Goal: Navigation & Orientation: Go to known website

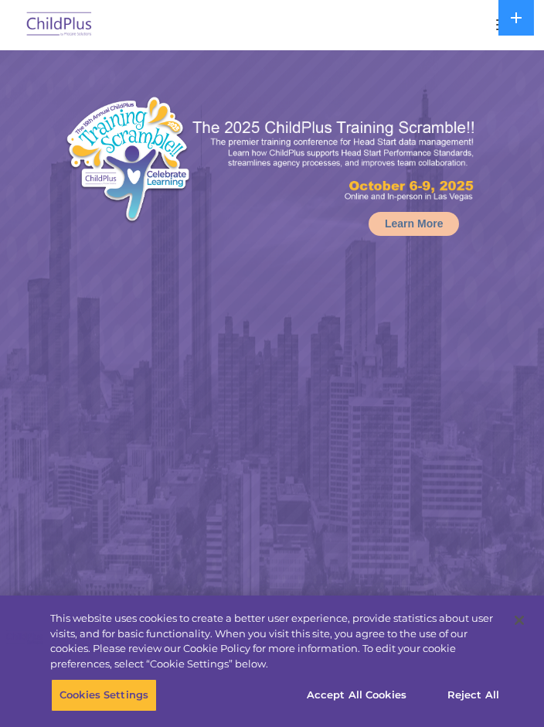
select select "MEDIUM"
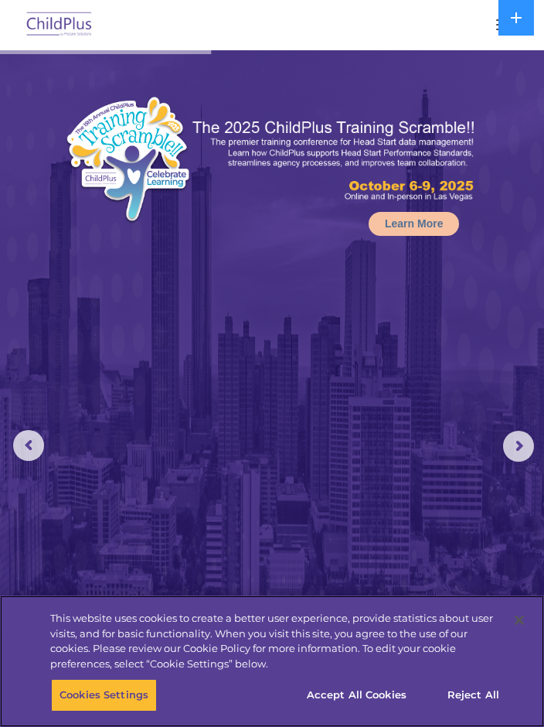
click at [385, 689] on button "Accept All Cookies" at bounding box center [357, 695] width 117 height 32
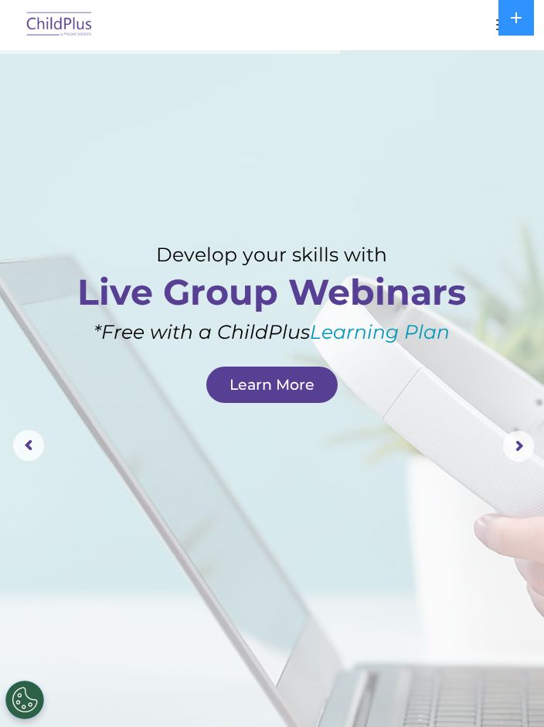
click at [64, 23] on img at bounding box center [59, 25] width 73 height 36
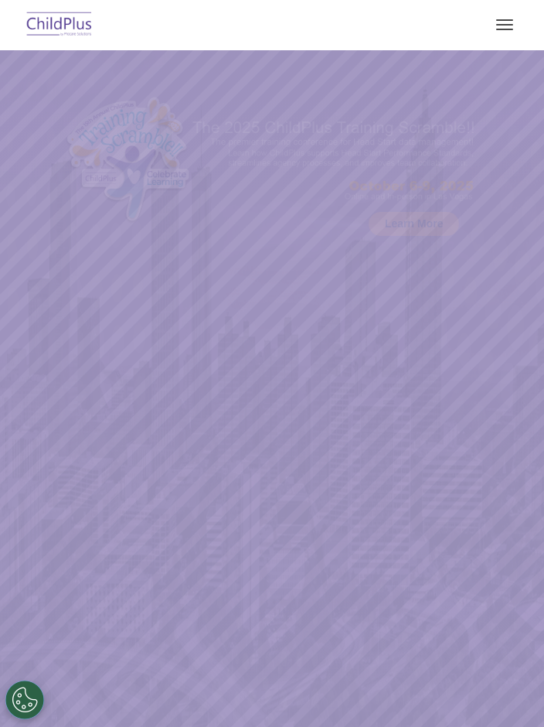
select select "MEDIUM"
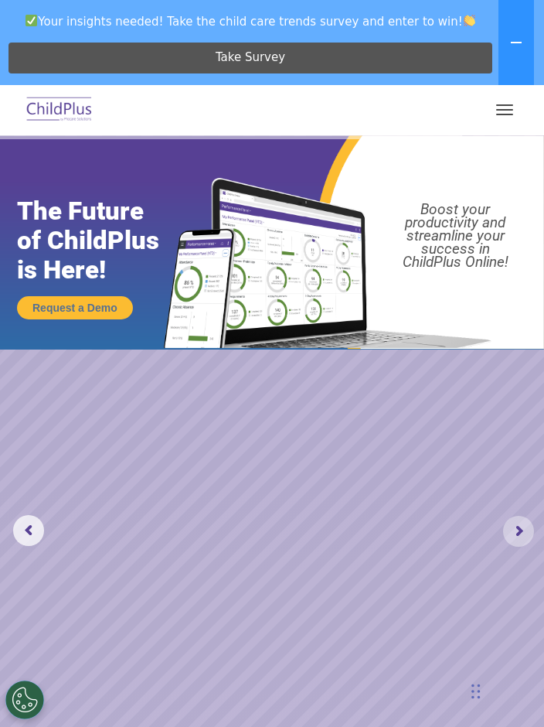
click at [520, 530] on rs-arrow at bounding box center [518, 531] width 31 height 31
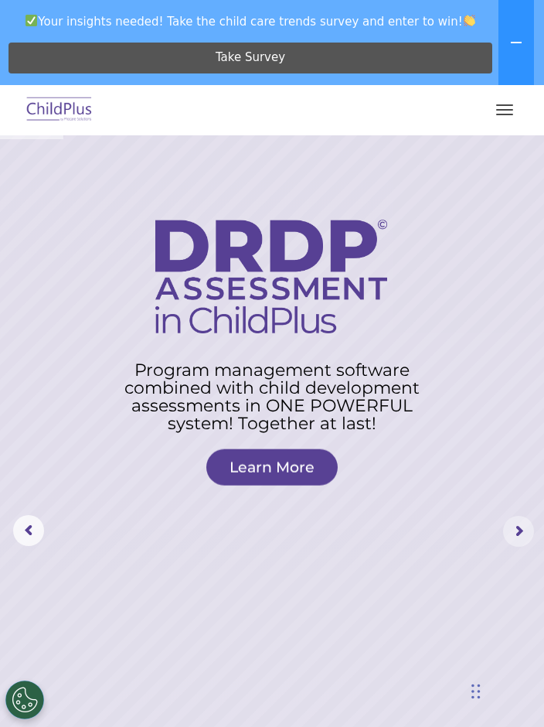
click at [521, 522] on rs-arrow at bounding box center [518, 531] width 31 height 31
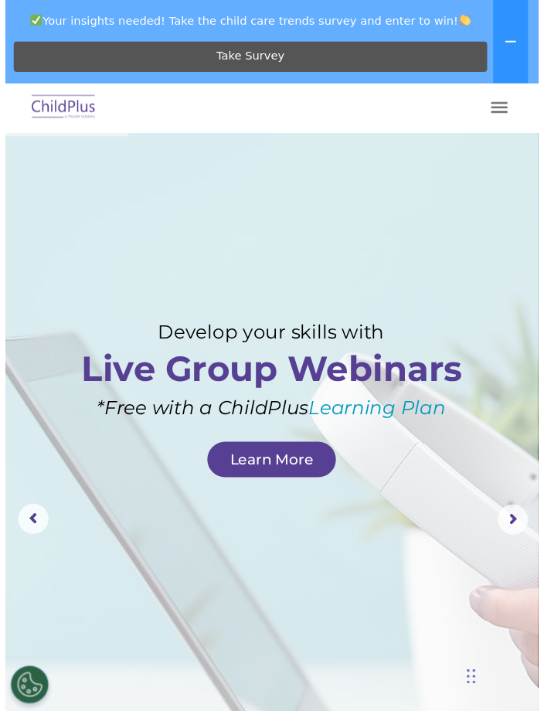
scroll to position [15, 0]
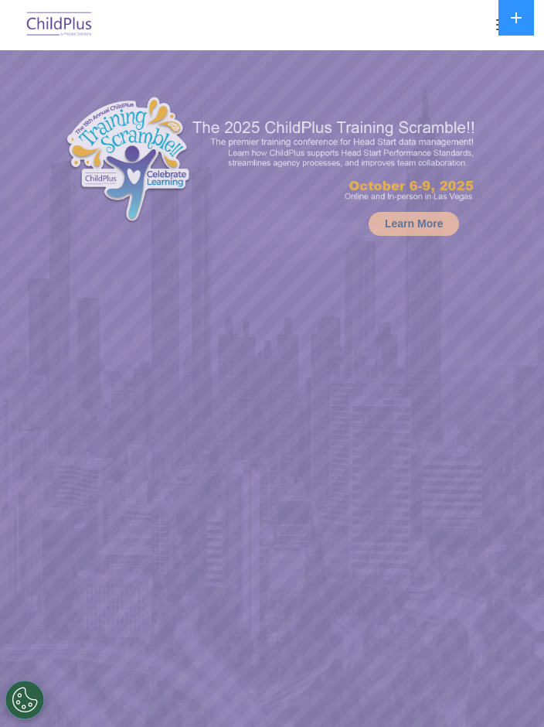
select select "MEDIUM"
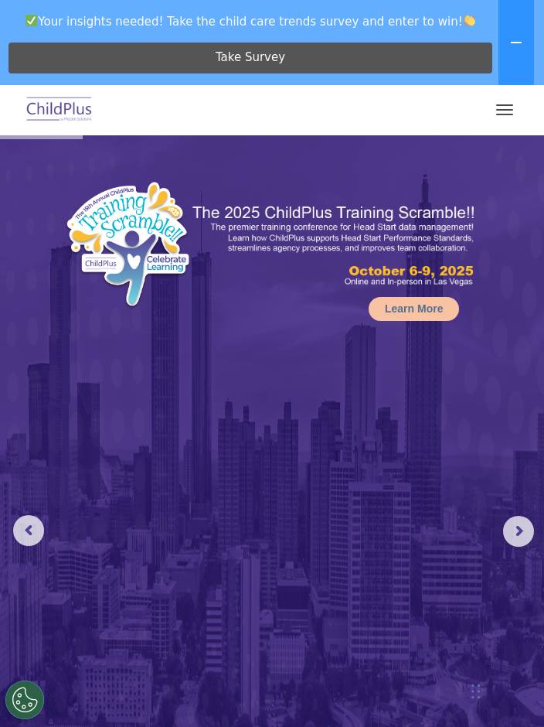
click at [503, 120] on button "button" at bounding box center [505, 109] width 32 height 25
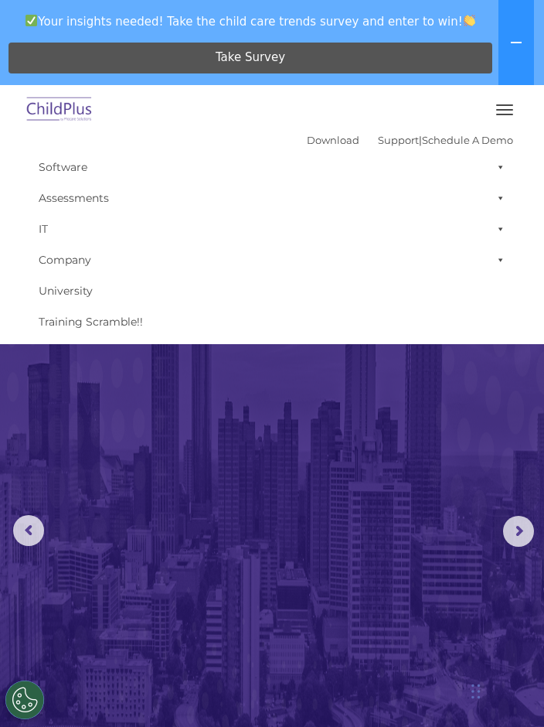
click at [506, 118] on button "button" at bounding box center [505, 109] width 32 height 25
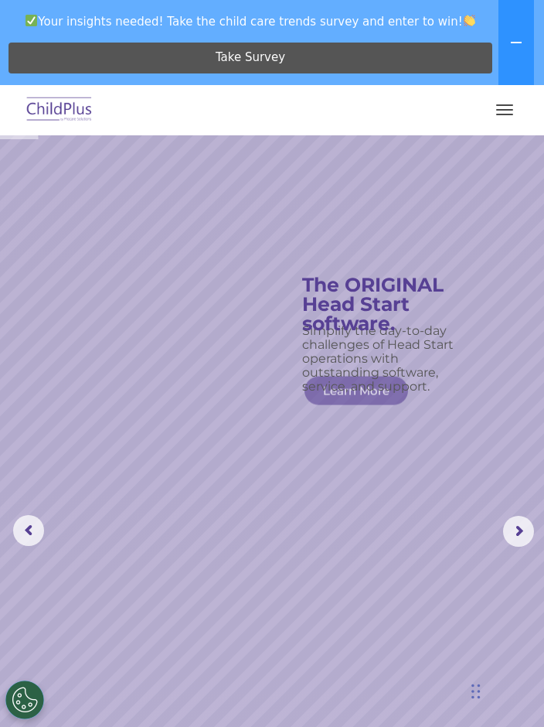
click at [505, 120] on button "button" at bounding box center [505, 109] width 32 height 25
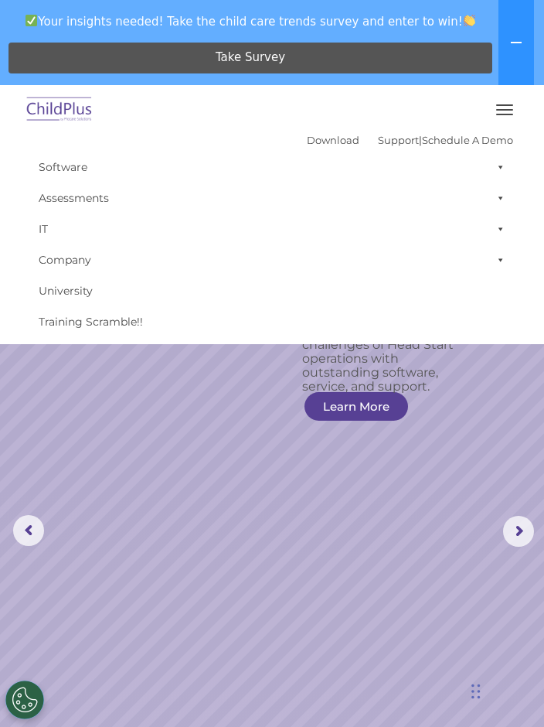
click at [459, 434] on rs-slide "Simplify the day-to-day challenges of Head Start operations with outstanding so…" at bounding box center [272, 531] width 544 height 792
click at [505, 109] on span "button" at bounding box center [504, 110] width 17 height 2
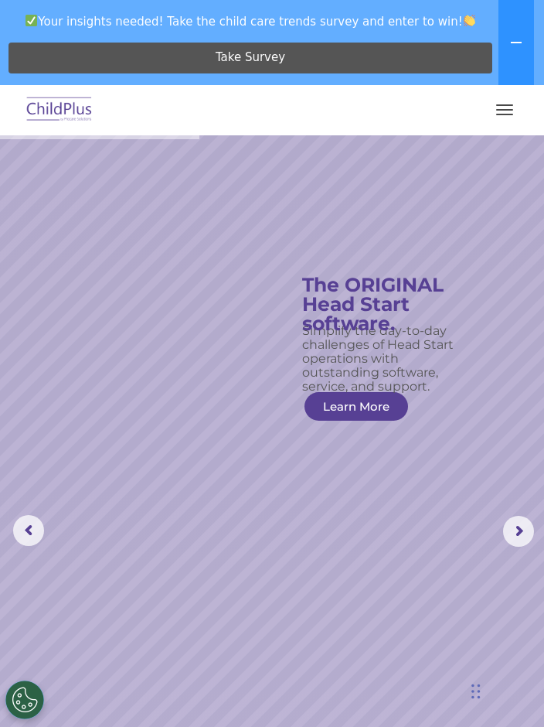
click at [56, 118] on img at bounding box center [59, 110] width 73 height 36
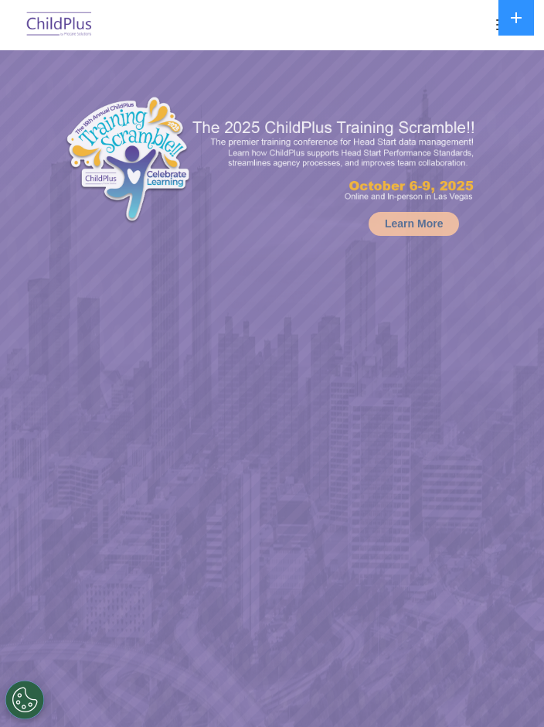
select select "MEDIUM"
